Goal: Use online tool/utility: Utilize a website feature to perform a specific function

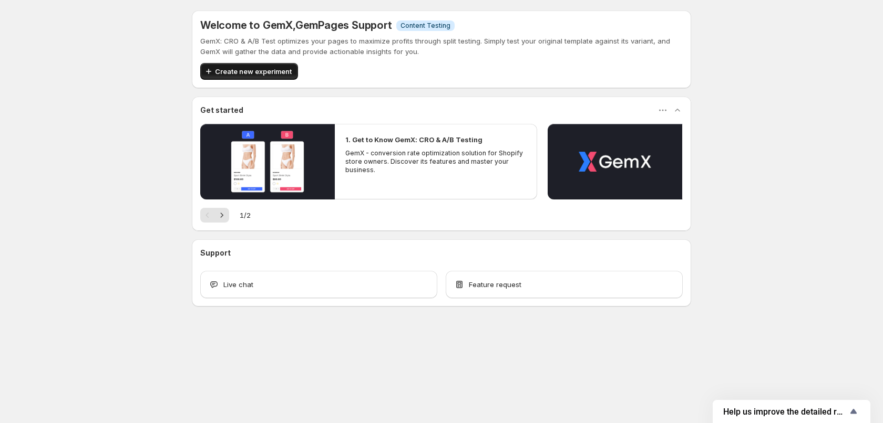
drag, startPoint x: 265, startPoint y: 84, endPoint x: 269, endPoint y: 79, distance: 6.0
click at [265, 84] on div "Welcome to GemX , GemPages Support Info Content Testing GemX: CRO & A/B Test op…" at bounding box center [441, 50] width 499 height 78
click at [269, 79] on button "Create new experiment" at bounding box center [249, 71] width 98 height 17
click at [206, 67] on icon "button" at bounding box center [208, 71] width 11 height 11
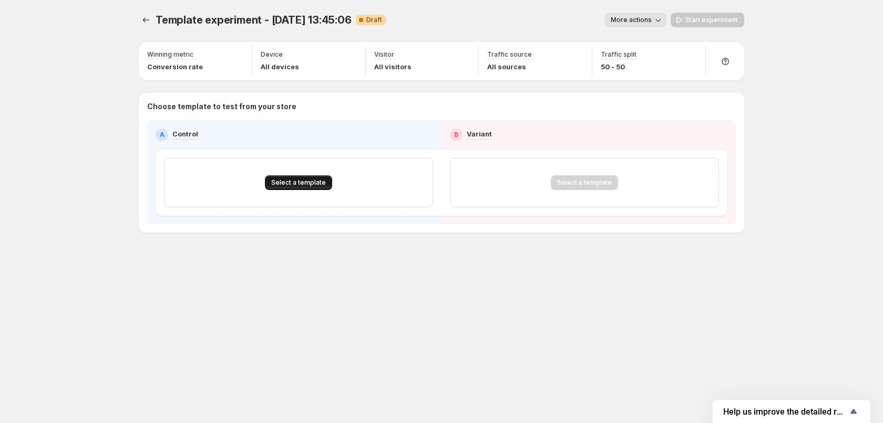
click at [317, 179] on span "Select a template" at bounding box center [298, 183] width 55 height 8
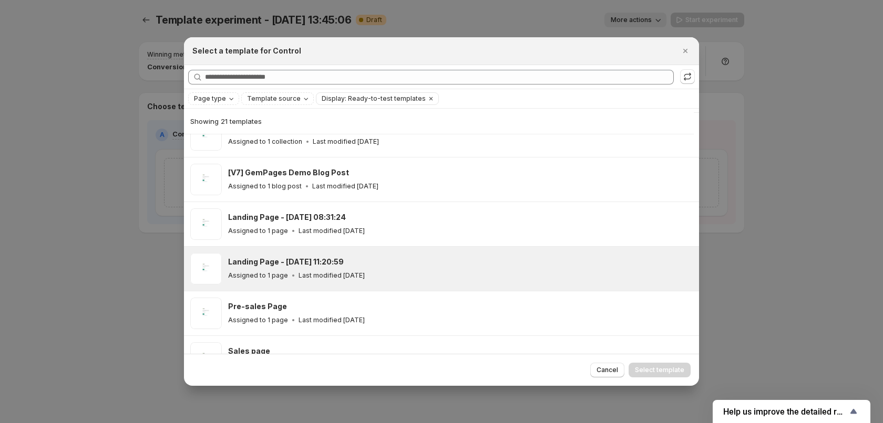
scroll to position [183, 0]
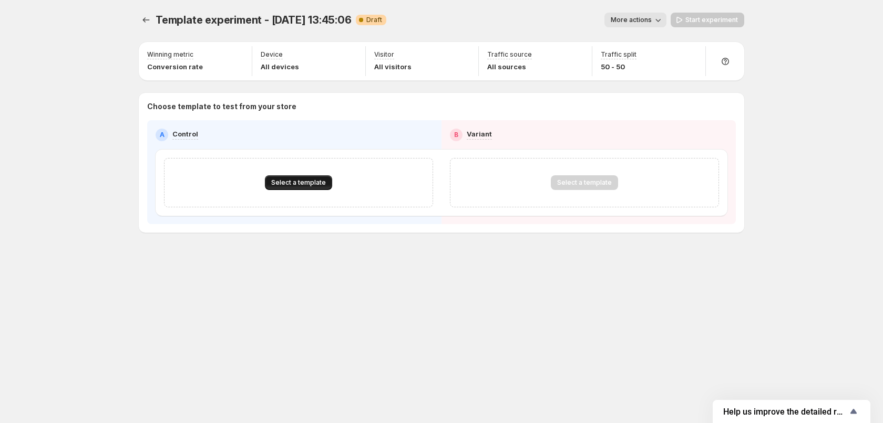
click at [296, 184] on span "Select a template" at bounding box center [298, 183] width 55 height 8
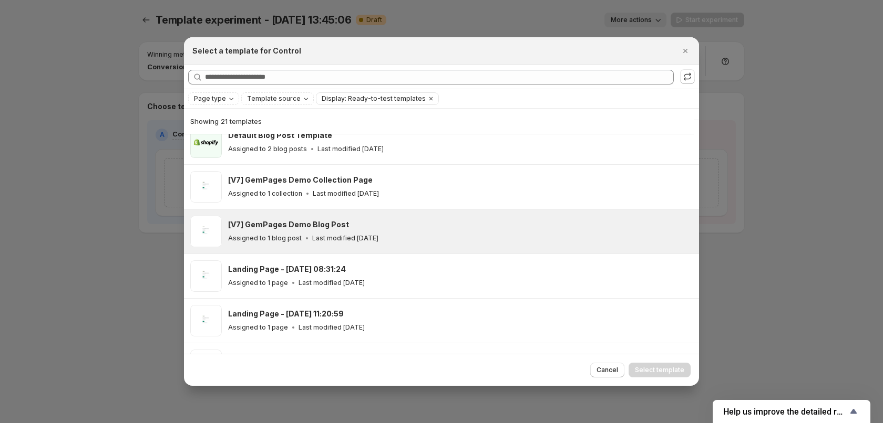
scroll to position [130, 0]
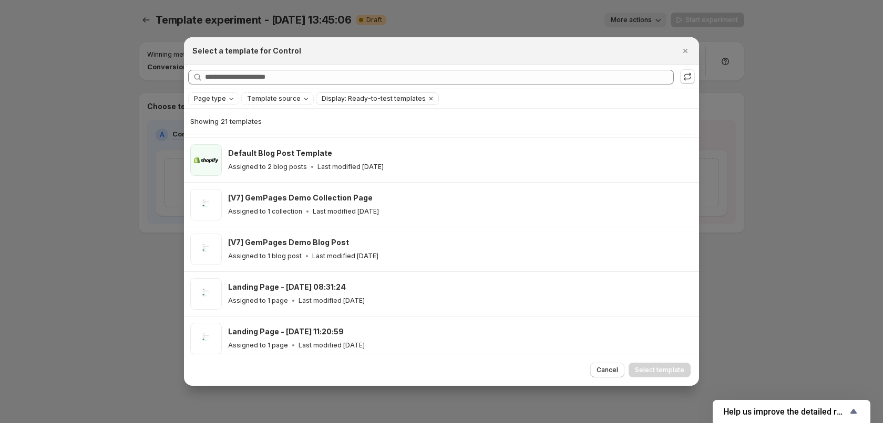
click at [64, 309] on div at bounding box center [441, 211] width 883 height 423
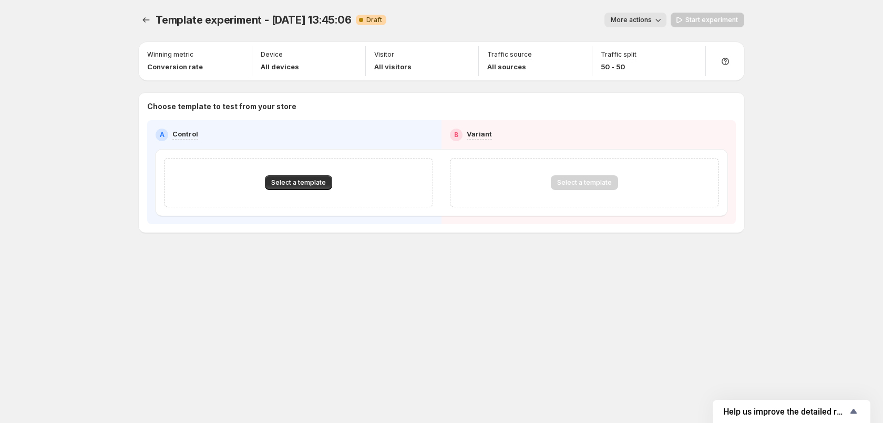
click at [498, 181] on div "Select a template" at bounding box center [584, 182] width 234 height 15
click at [557, 181] on div "Select a template" at bounding box center [584, 182] width 67 height 15
